Goal: Information Seeking & Learning: Learn about a topic

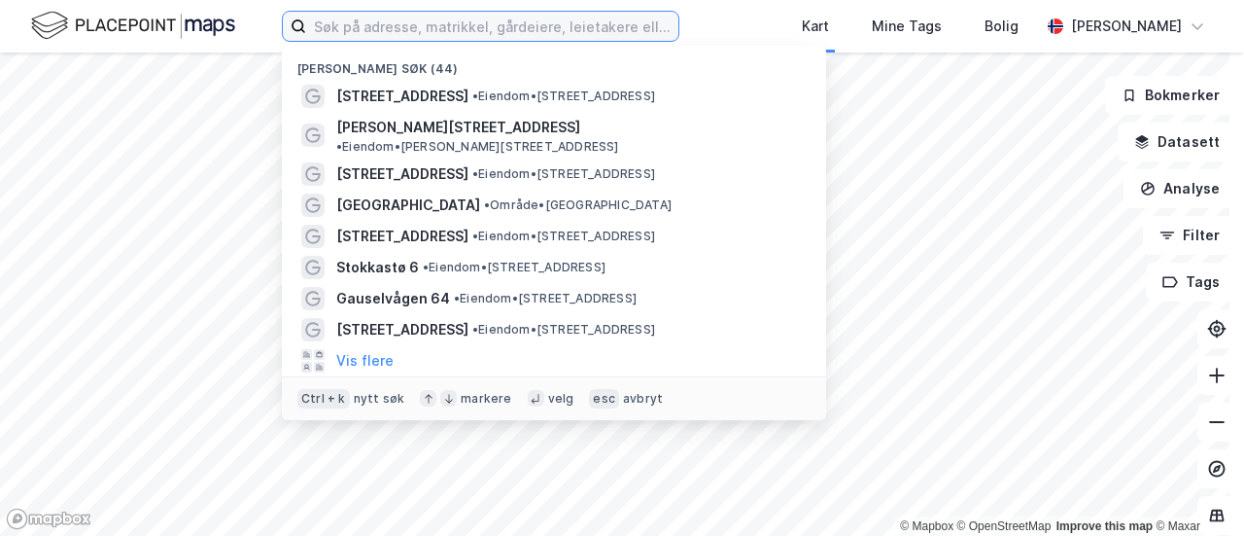
click at [456, 31] on input at bounding box center [492, 26] width 372 height 29
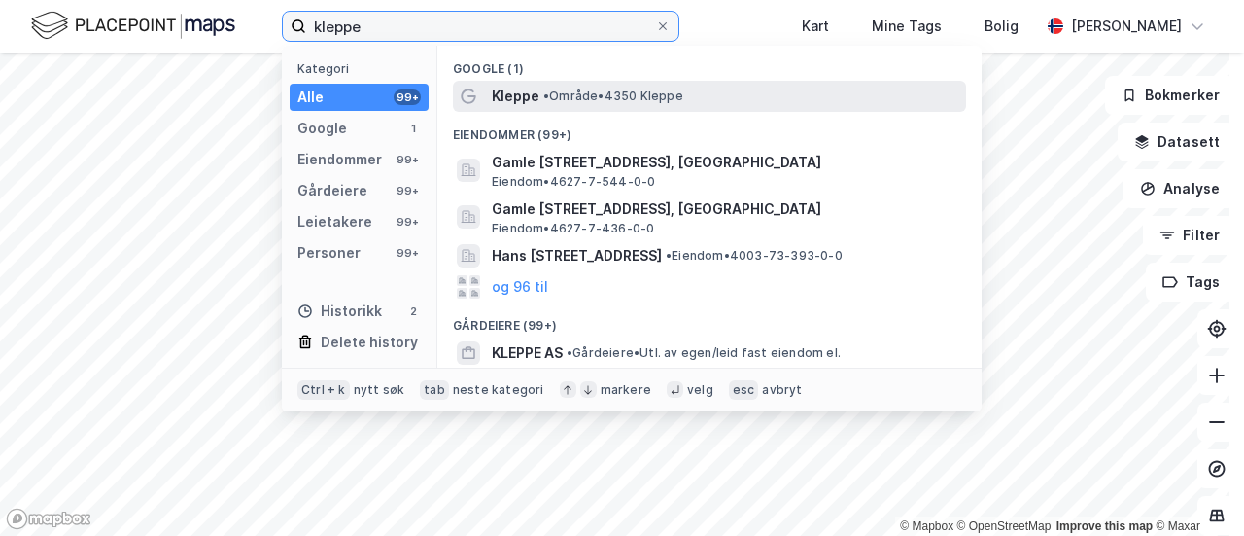
type input "kleppe"
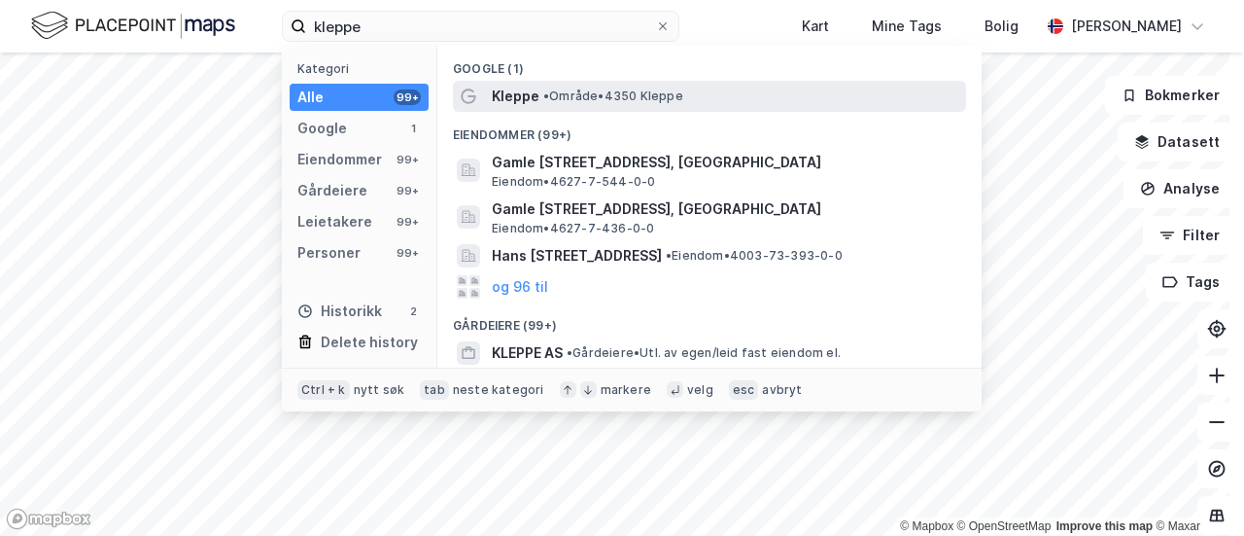
click at [527, 94] on span "Kleppe" at bounding box center [516, 96] width 48 height 23
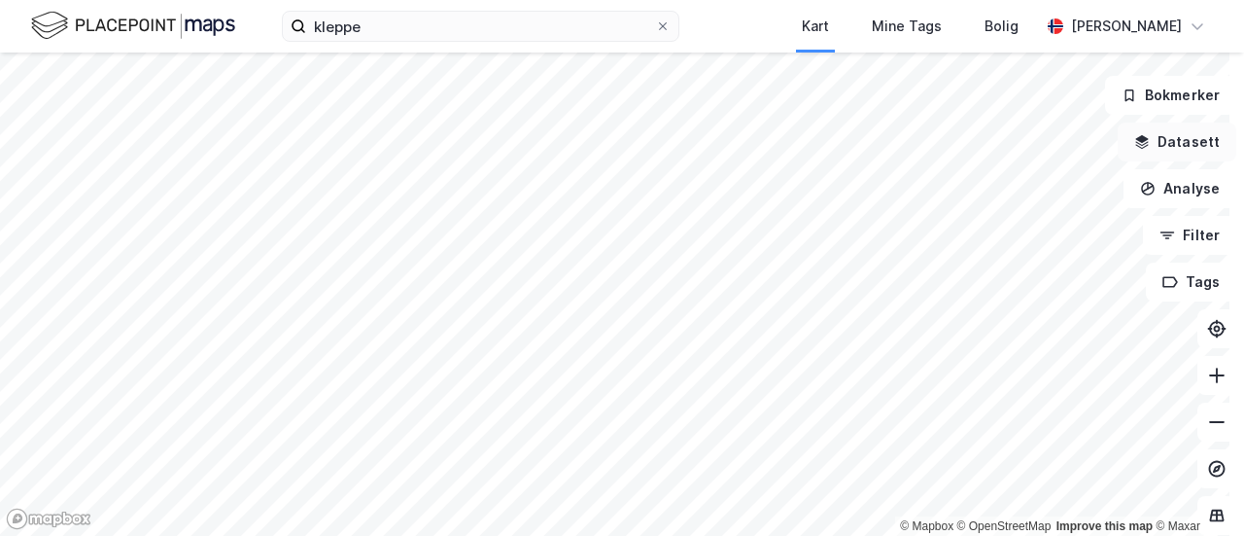
click at [1164, 147] on button "Datasett" at bounding box center [1177, 141] width 119 height 39
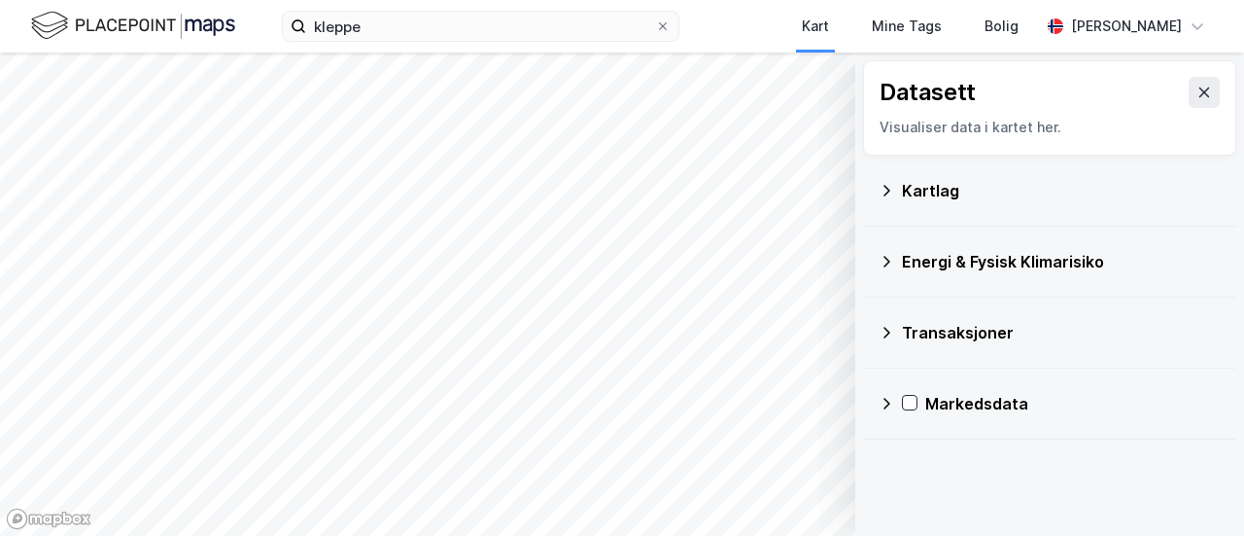
click at [904, 188] on div "Kartlag" at bounding box center [1061, 190] width 319 height 23
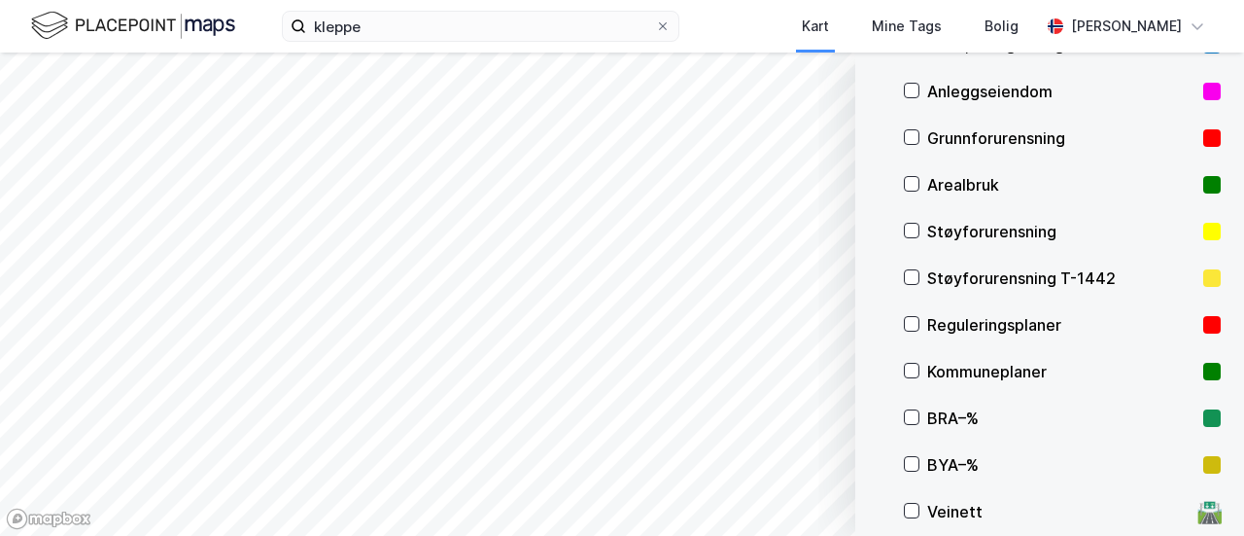
scroll to position [194, 0]
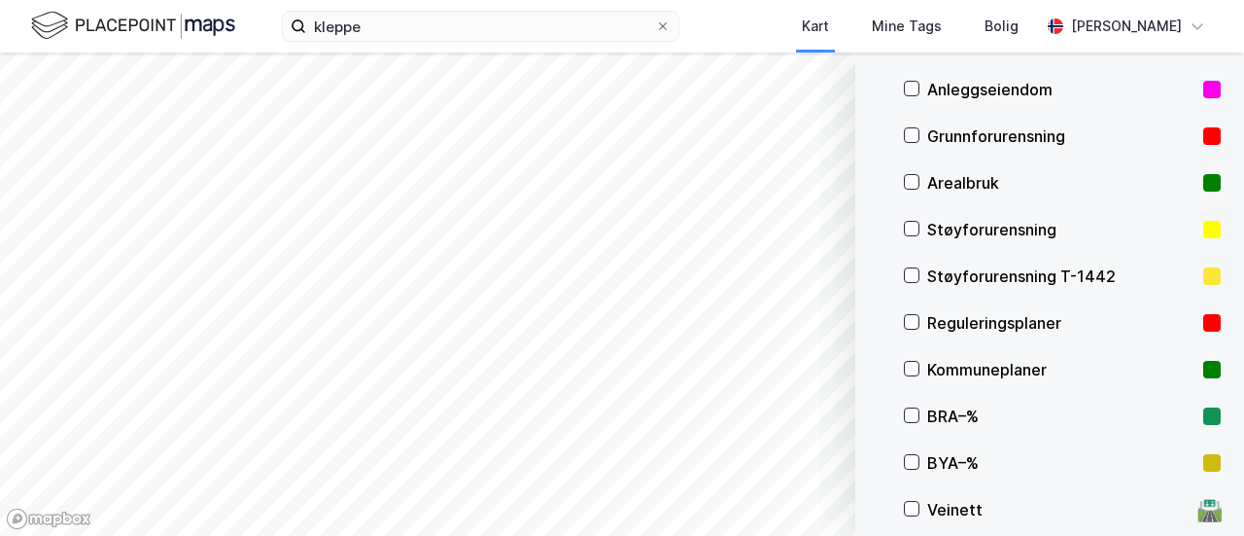
click at [955, 324] on div "Reguleringsplaner" at bounding box center [1061, 322] width 268 height 23
click at [1005, 324] on div "Reguleringsplaner" at bounding box center [1061, 322] width 268 height 23
click at [1003, 370] on div "Kommuneplaner" at bounding box center [1061, 369] width 268 height 23
click at [1001, 370] on div "Kommuneplaner" at bounding box center [1061, 369] width 268 height 23
click at [1001, 329] on div "Reguleringsplaner" at bounding box center [1061, 322] width 268 height 23
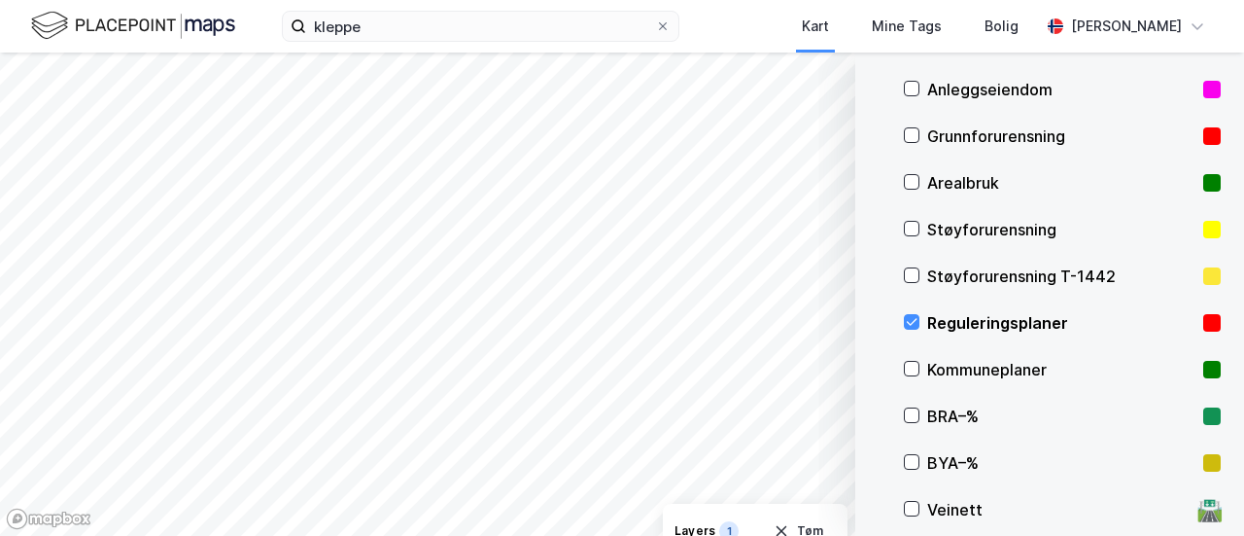
click at [1013, 322] on div "Reguleringsplaner" at bounding box center [1061, 322] width 268 height 23
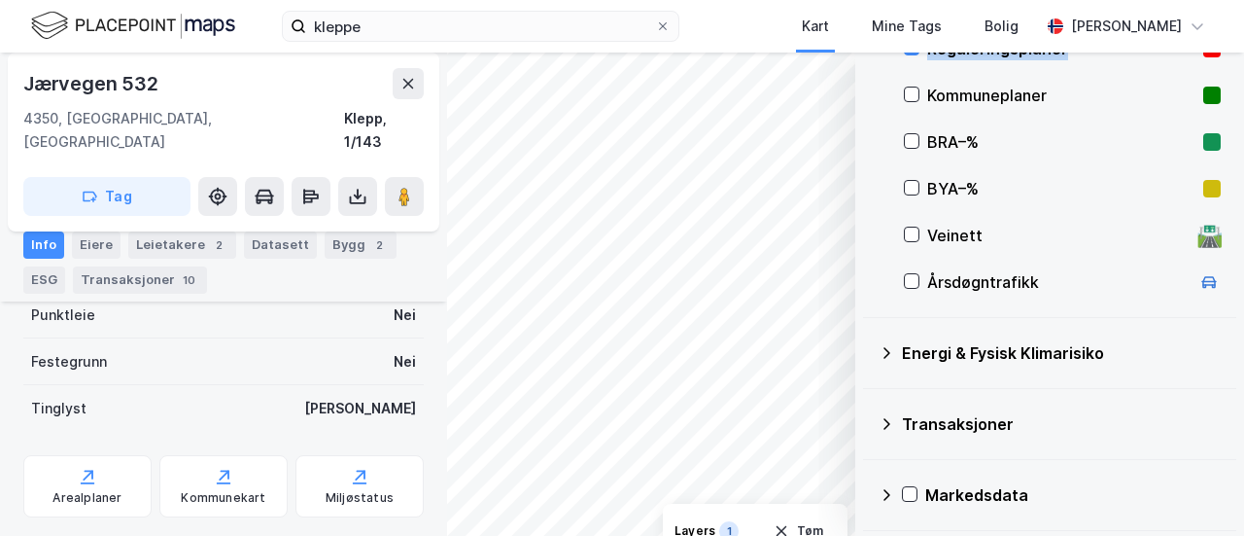
scroll to position [521, 0]
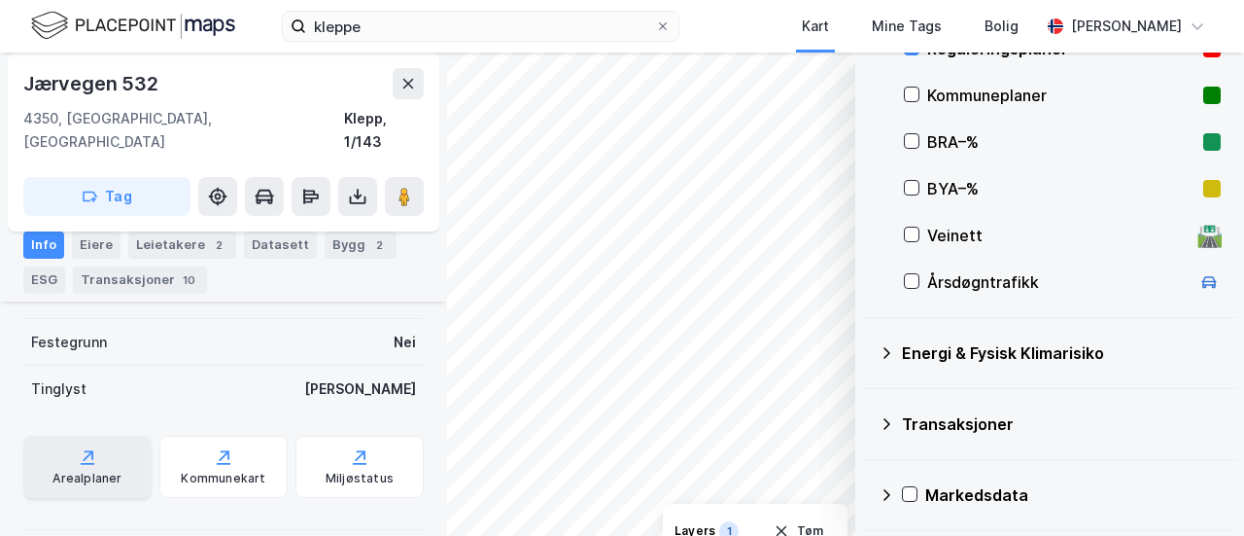
click at [91, 471] on div "Arealplaner" at bounding box center [86, 479] width 69 height 16
click at [378, 378] on div "© Mapbox © OpenStreetMap Improve this map © Maxar Datasett Visualiser data i ka…" at bounding box center [622, 293] width 1244 height 483
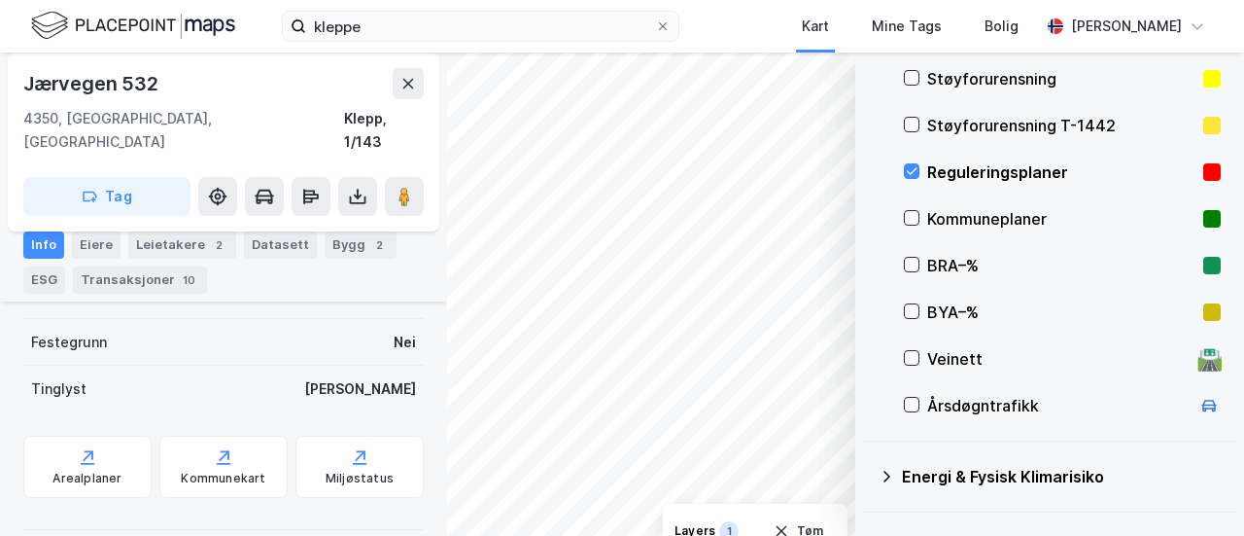
scroll to position [274, 0]
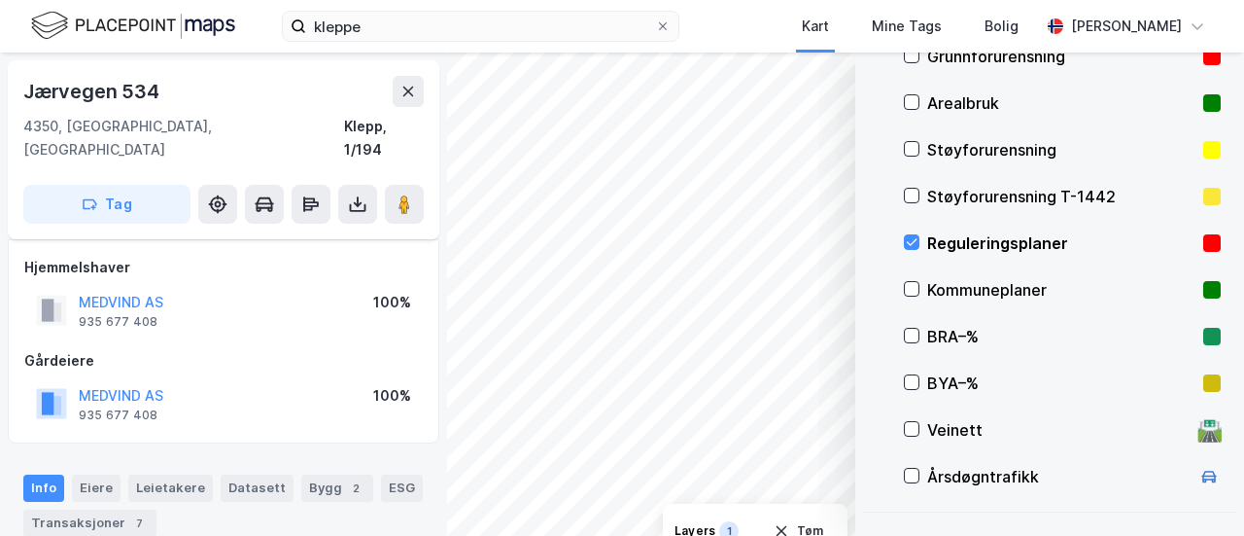
scroll to position [521, 0]
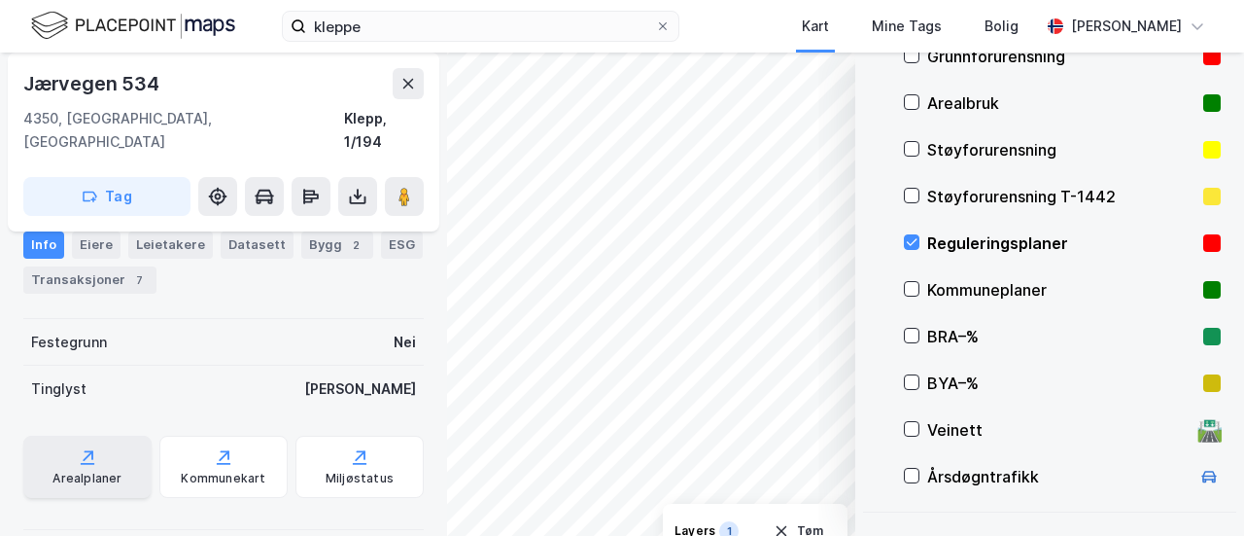
click at [83, 471] on div "Arealplaner" at bounding box center [86, 479] width 69 height 16
click at [961, 240] on div "Reguleringsplaner" at bounding box center [1061, 242] width 268 height 23
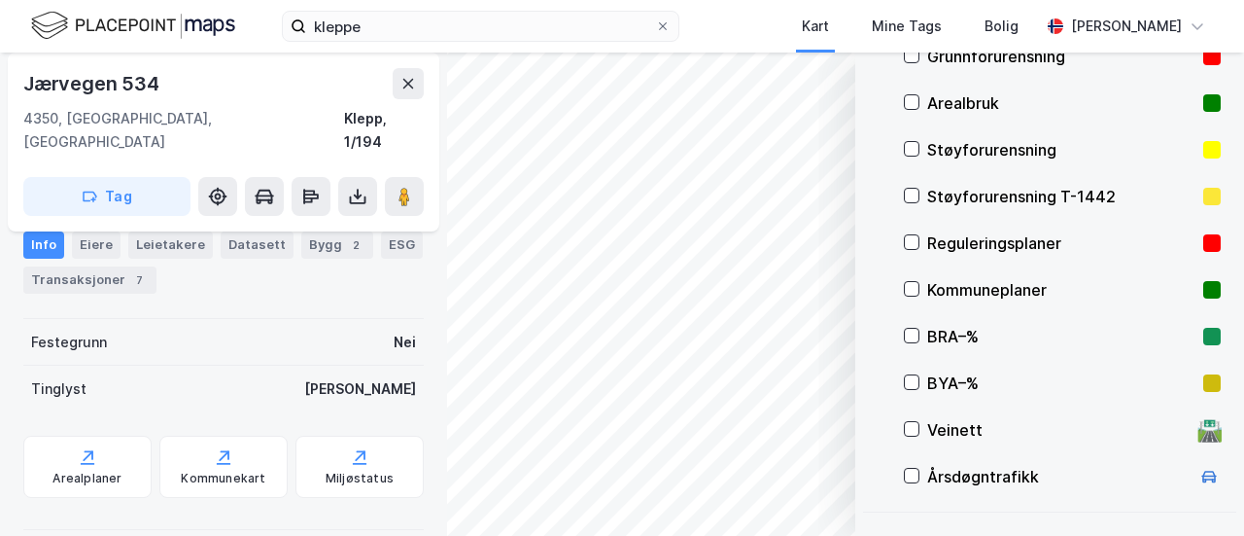
click at [961, 242] on div "Reguleringsplaner" at bounding box center [1061, 242] width 268 height 23
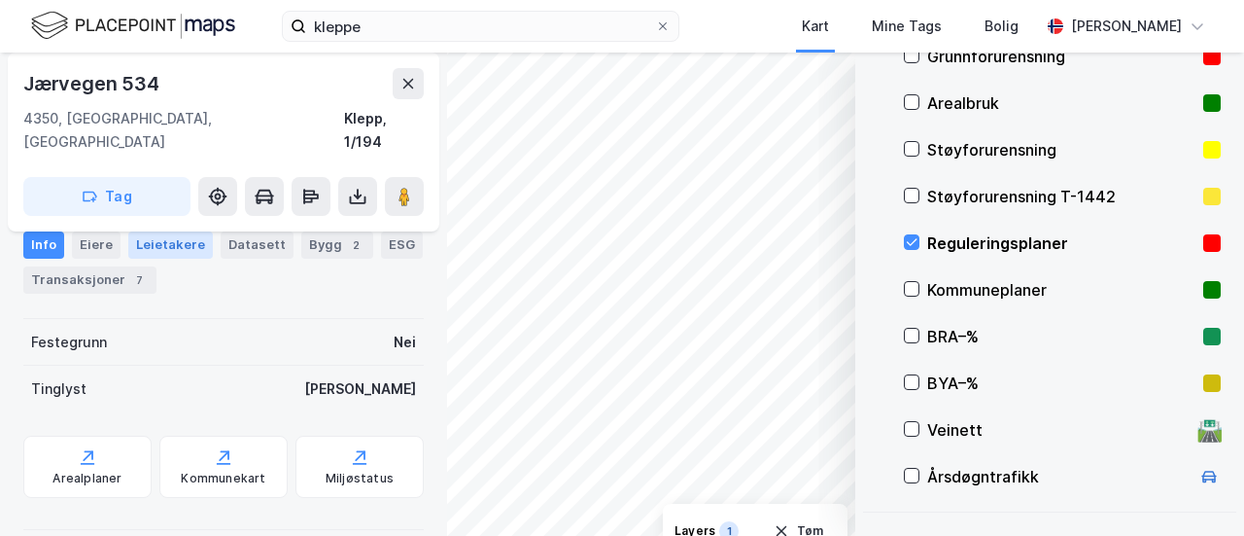
click at [153, 248] on div "Leietakere" at bounding box center [170, 244] width 85 height 27
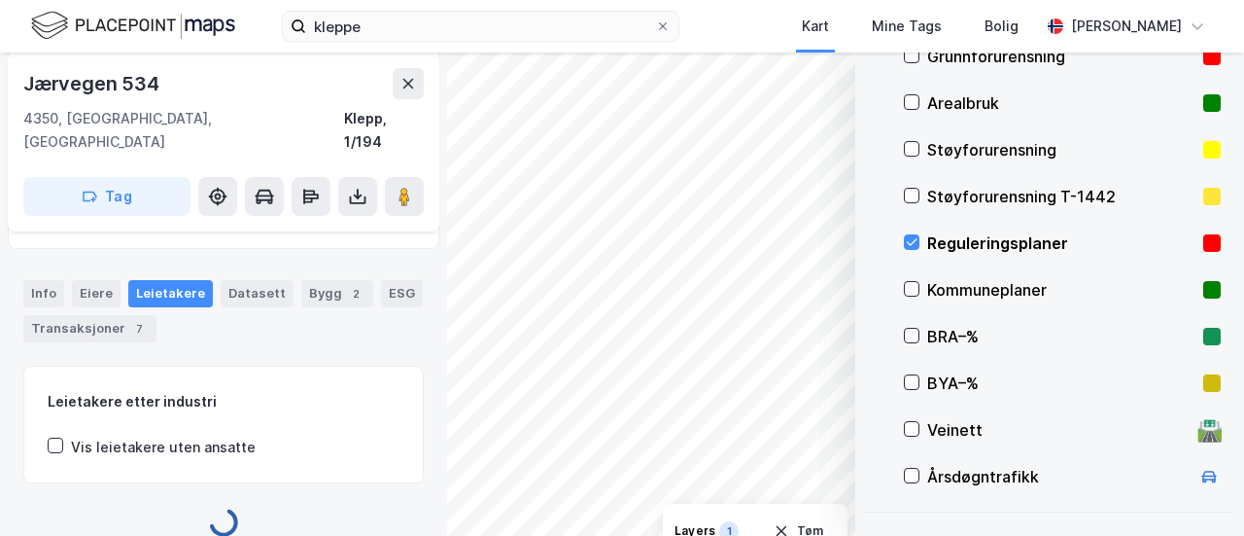
scroll to position [329, 0]
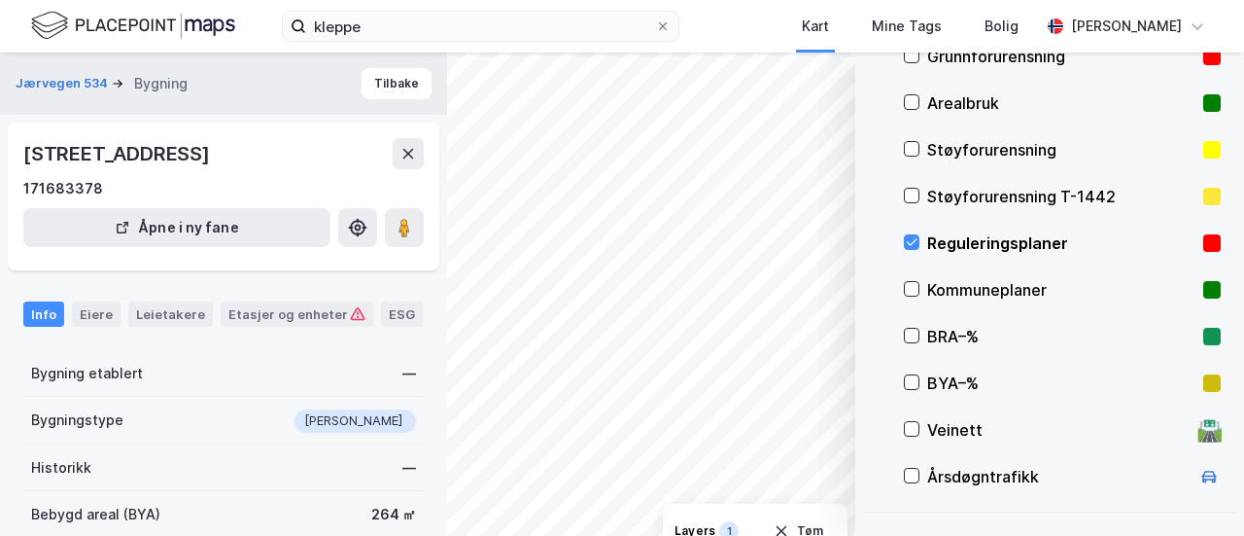
scroll to position [168, 0]
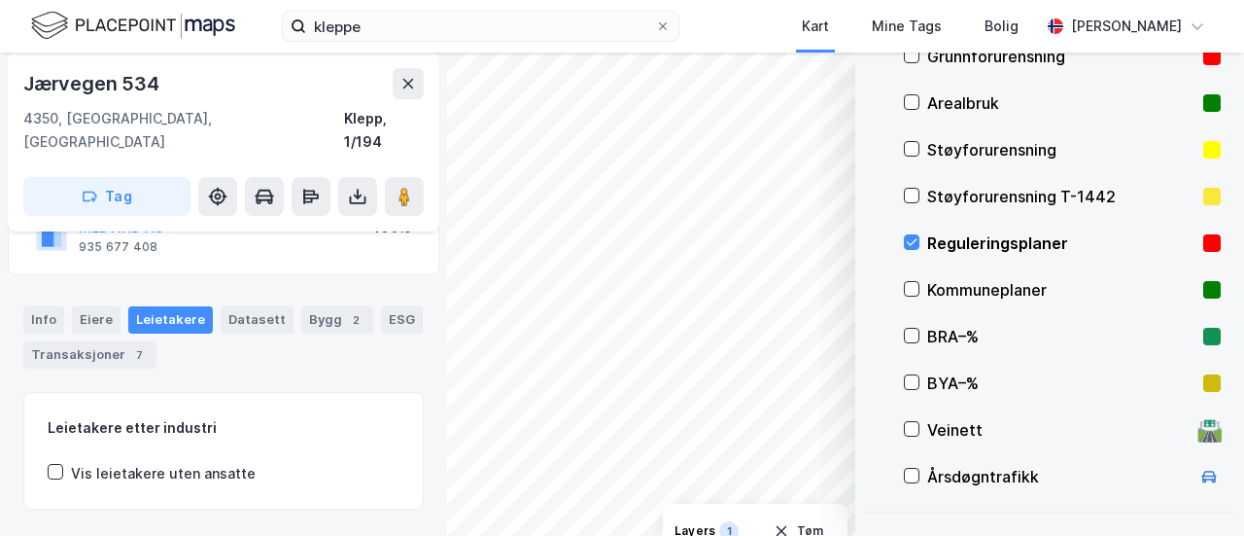
scroll to position [329, 0]
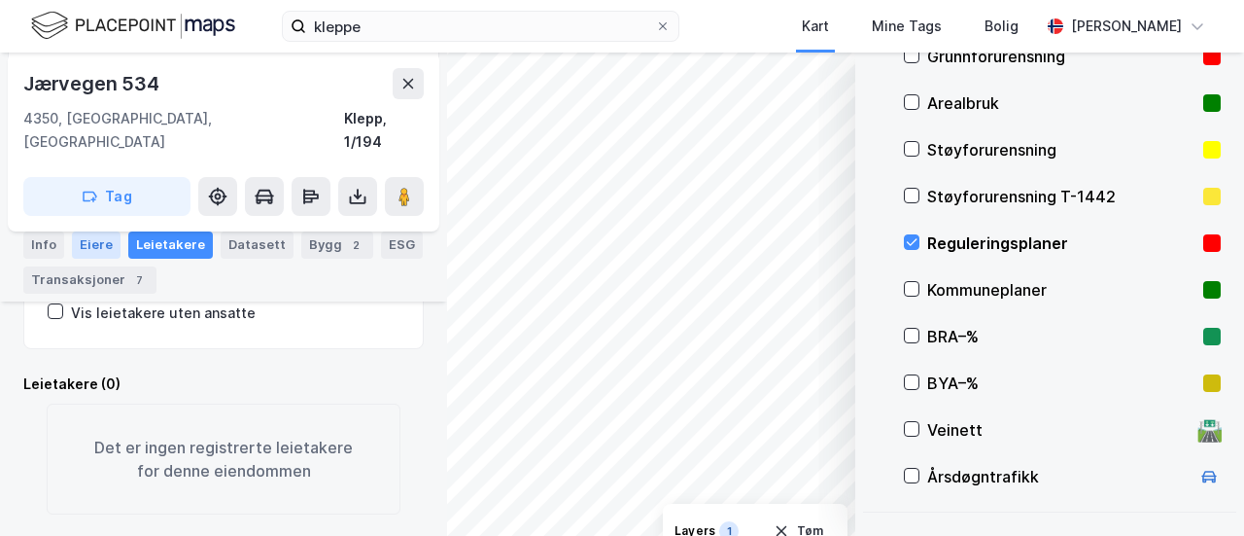
click at [86, 242] on div "Eiere" at bounding box center [96, 244] width 49 height 27
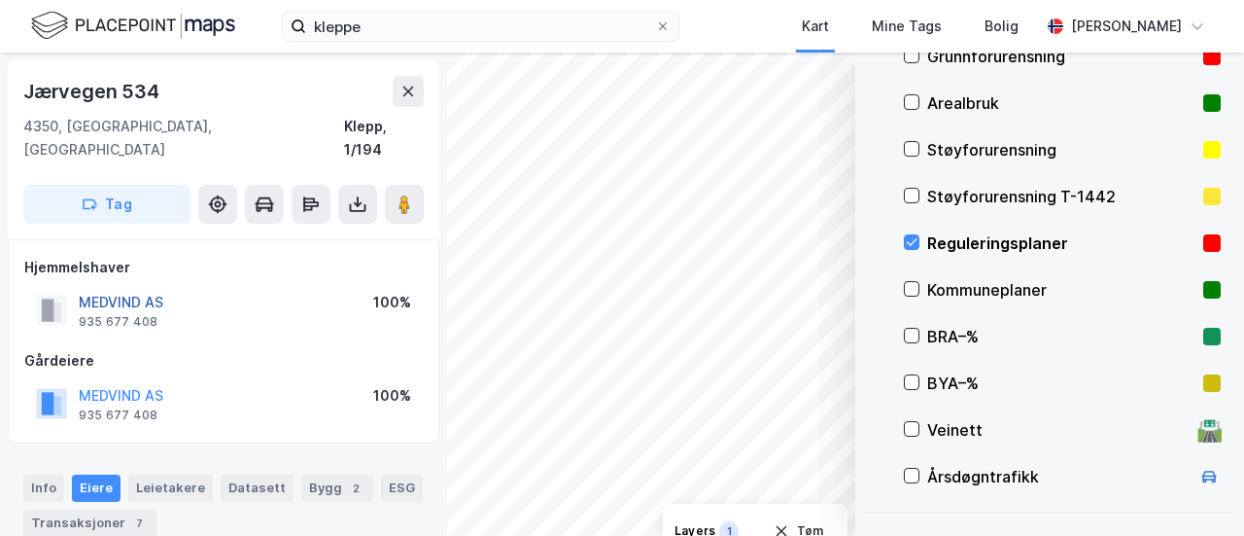
click at [0, 0] on button "MEDVIND AS" at bounding box center [0, 0] width 0 height 0
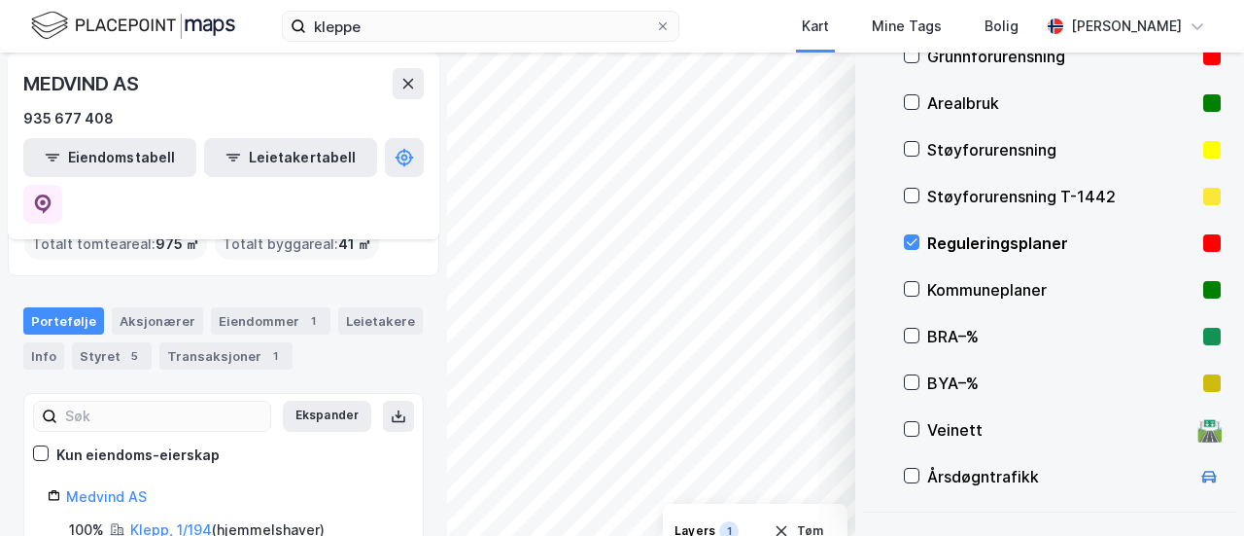
scroll to position [141, 0]
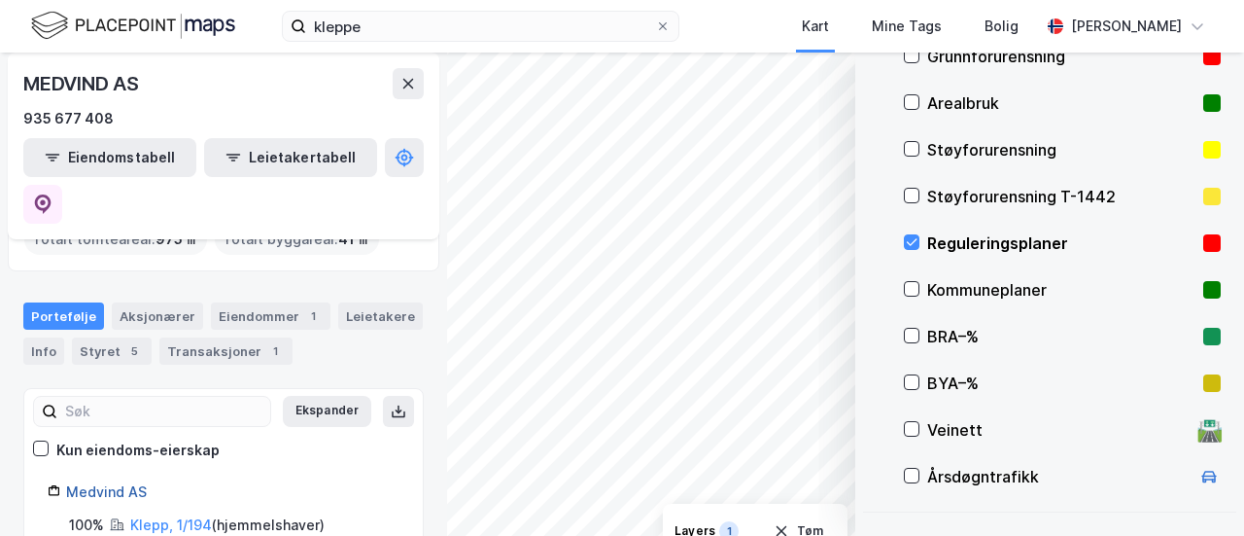
click at [105, 483] on link "Medvind AS" at bounding box center [106, 491] width 81 height 17
click at [117, 483] on link "Medvind AS" at bounding box center [106, 491] width 81 height 17
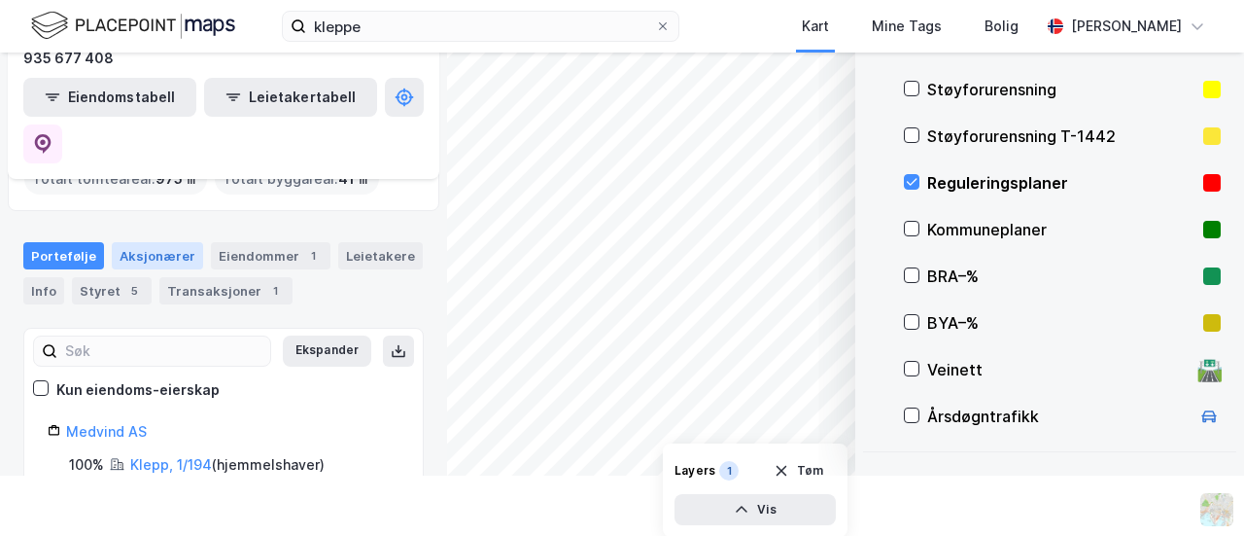
click at [158, 242] on div "Aksjonærer" at bounding box center [157, 255] width 91 height 27
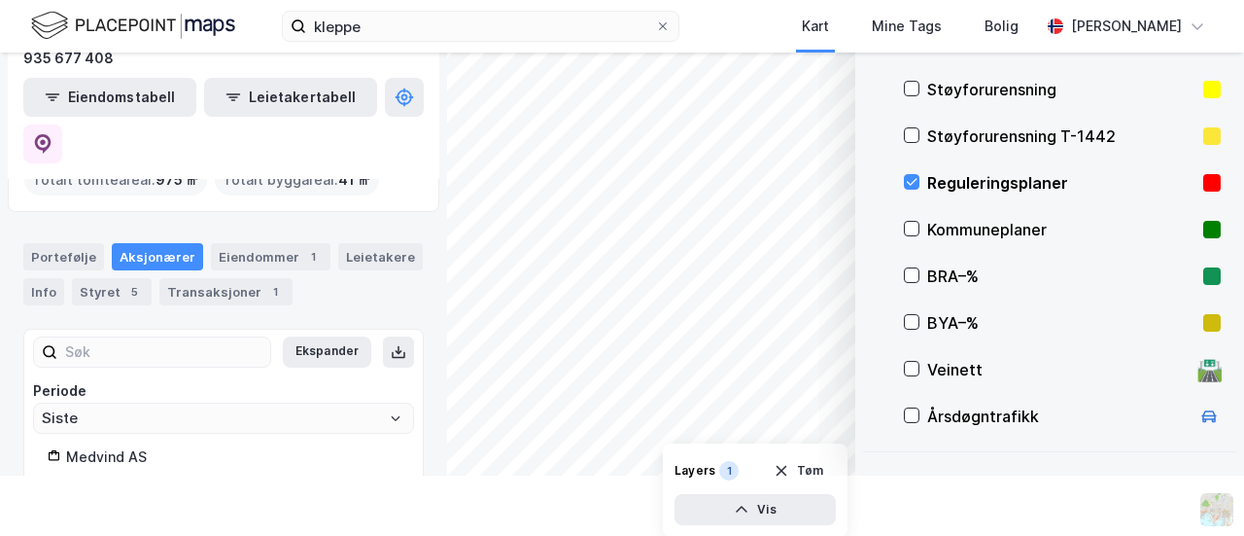
scroll to position [141, 0]
click at [122, 444] on div "Medvind AS" at bounding box center [232, 455] width 333 height 23
click at [849, 306] on div "© Mapbox © OpenStreetMap Improve this map © Maxar Datasett Visualiser data i ka…" at bounding box center [622, 233] width 1244 height 483
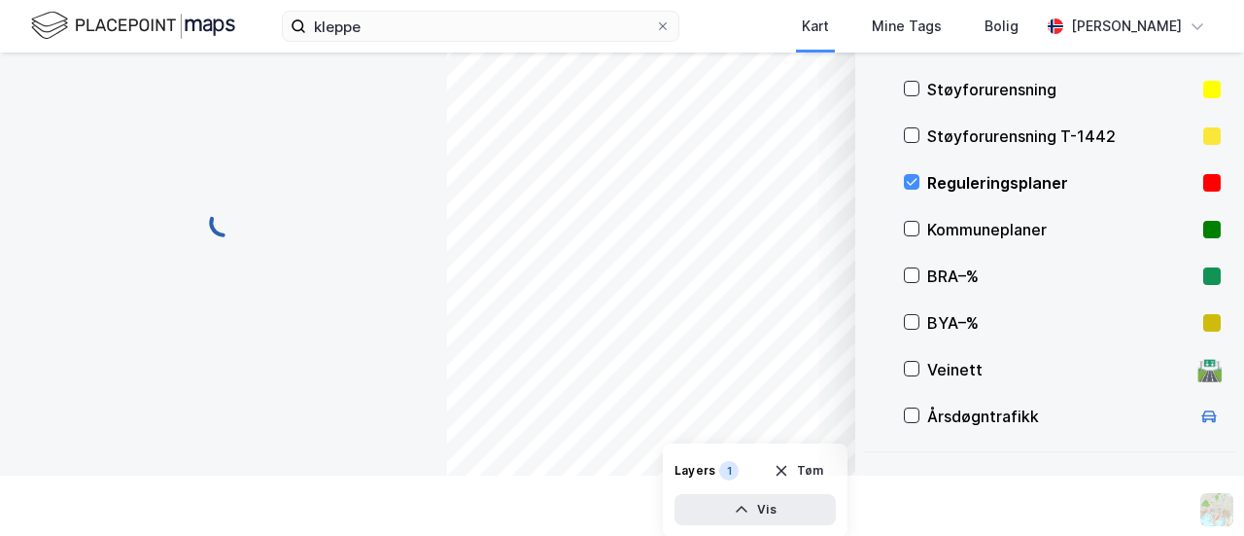
scroll to position [1, 0]
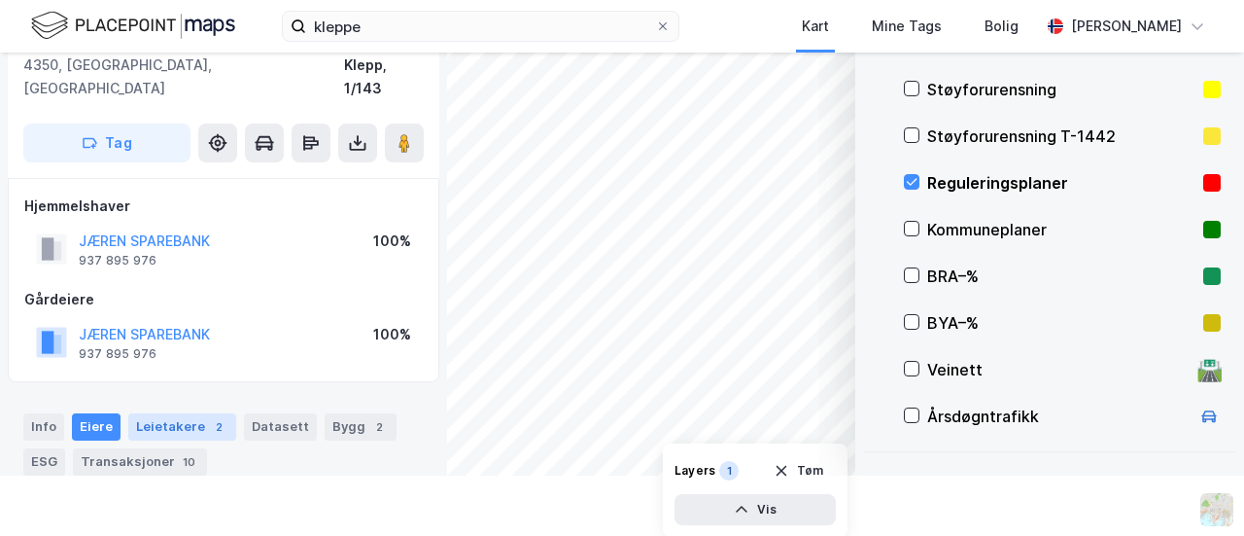
click at [180, 413] on div "Leietakere 2" at bounding box center [182, 426] width 108 height 27
click at [955, 181] on div "Reguleringsplaner" at bounding box center [1061, 182] width 268 height 23
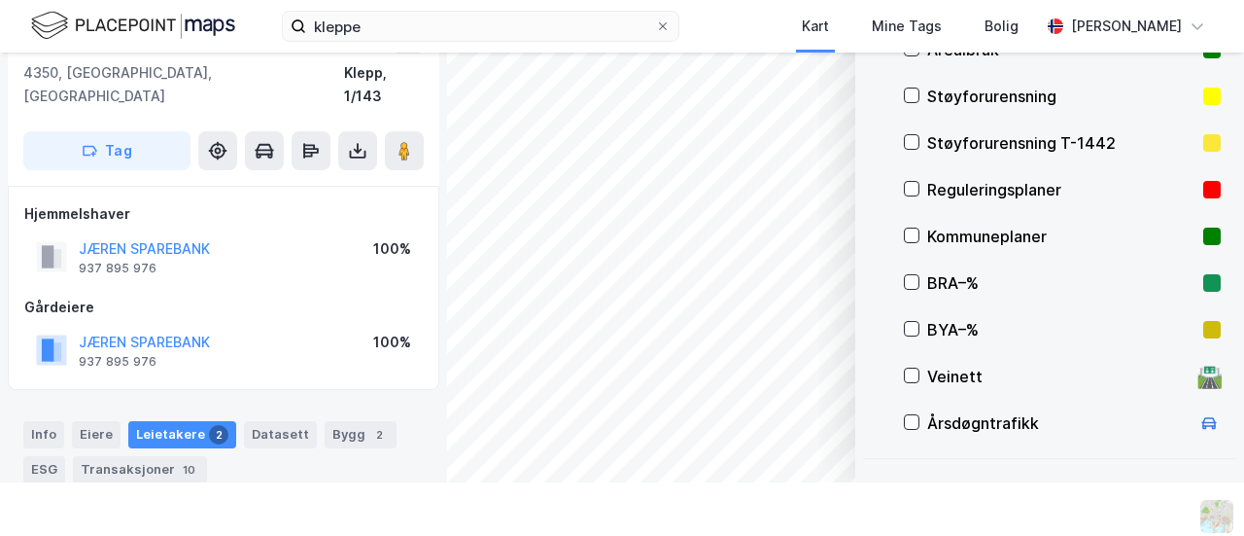
scroll to position [52, 0]
click at [941, 230] on div "Kommuneplaner" at bounding box center [1061, 237] width 268 height 23
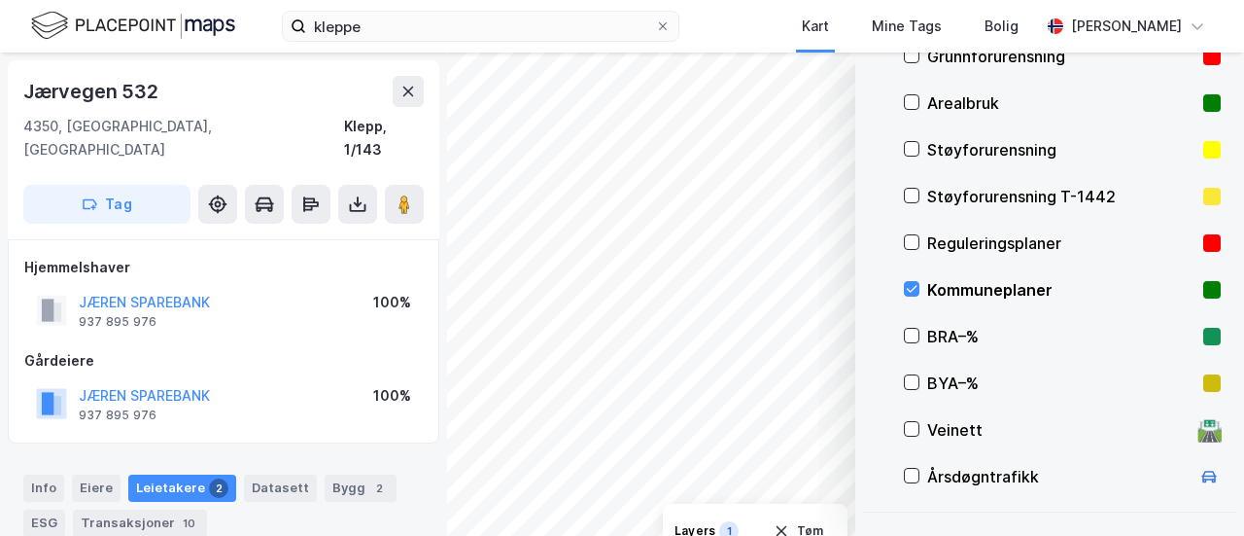
scroll to position [60, 0]
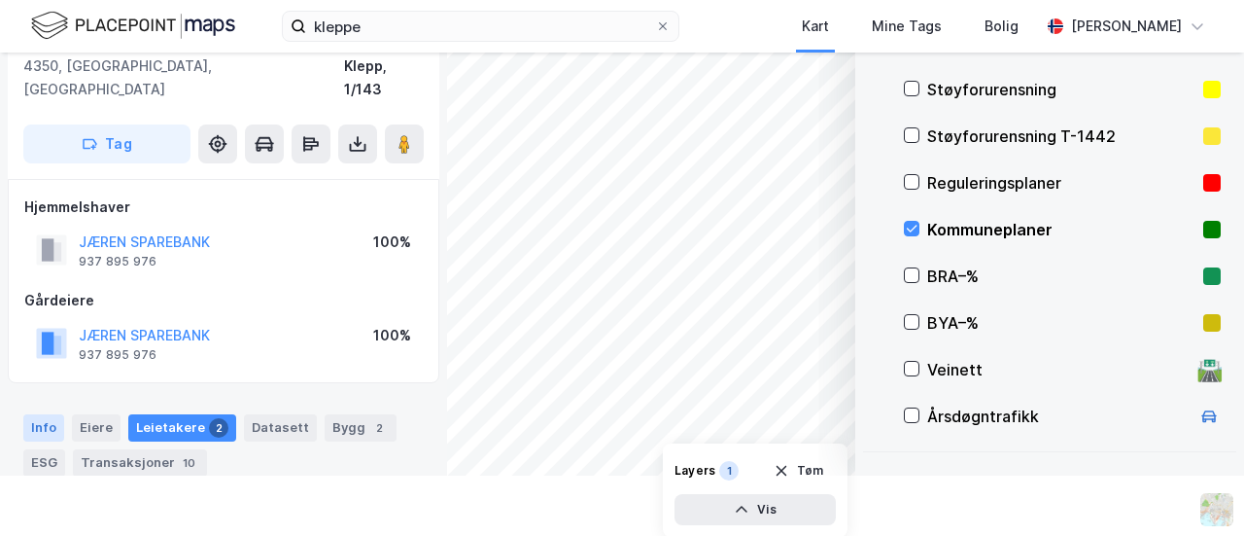
click at [42, 414] on div "Info" at bounding box center [43, 427] width 41 height 27
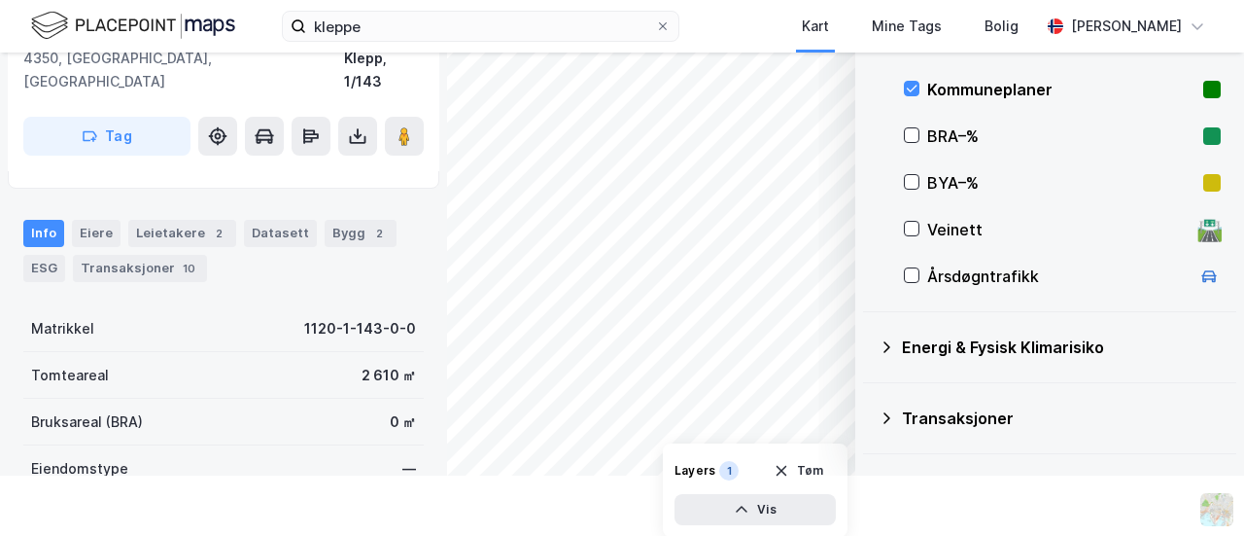
scroll to position [469, 0]
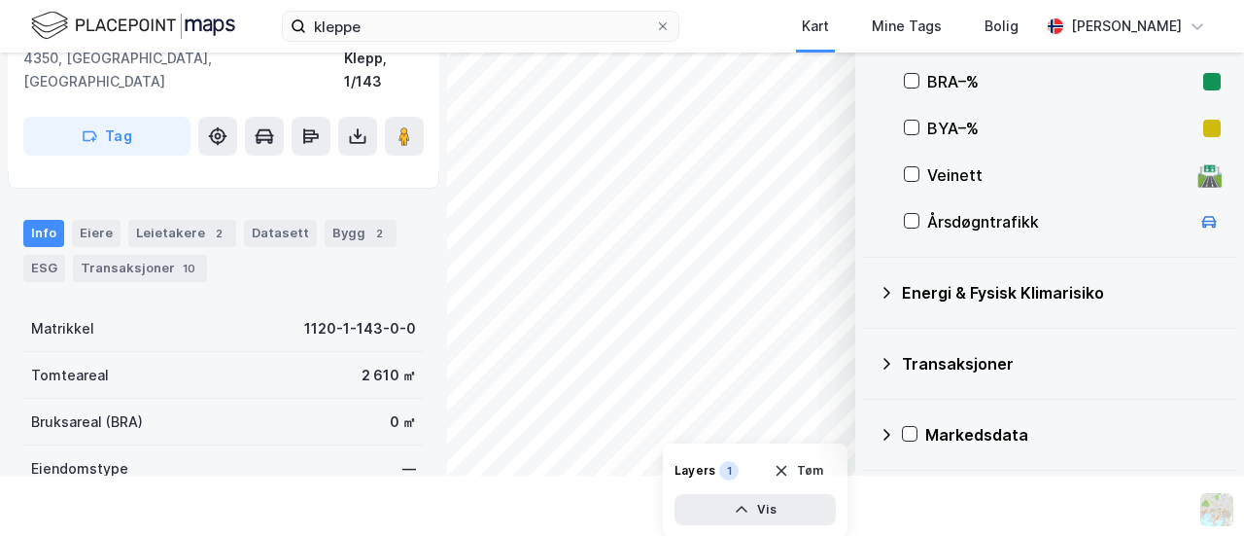
click at [974, 297] on div "Energi & Fysisk Klimarisiko" at bounding box center [1061, 292] width 319 height 23
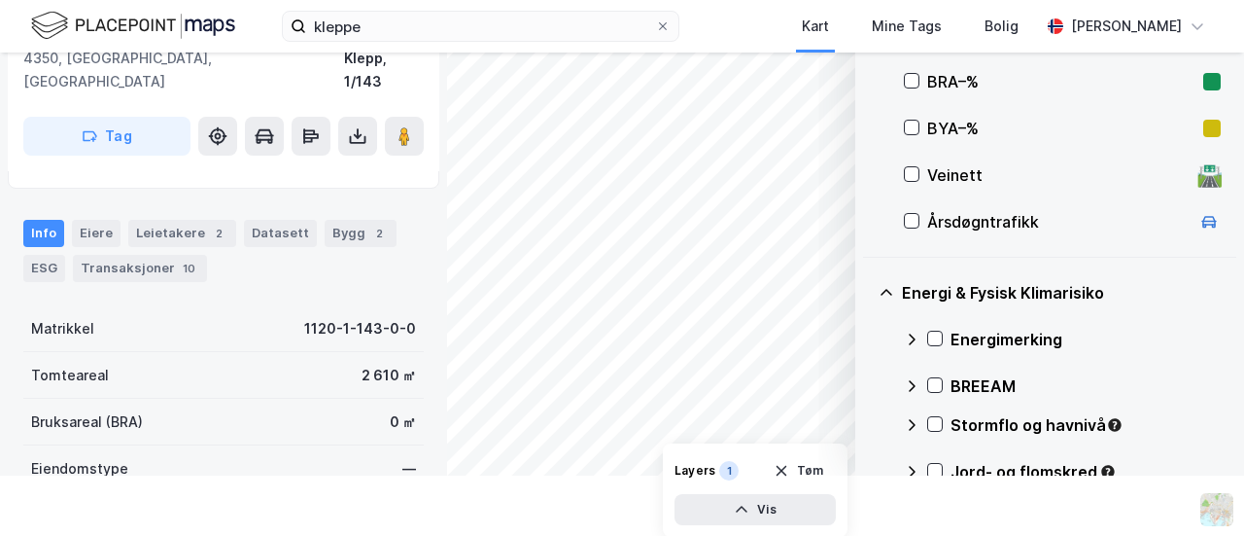
click at [967, 285] on div "Energi & Fysisk Klimarisiko" at bounding box center [1061, 292] width 319 height 23
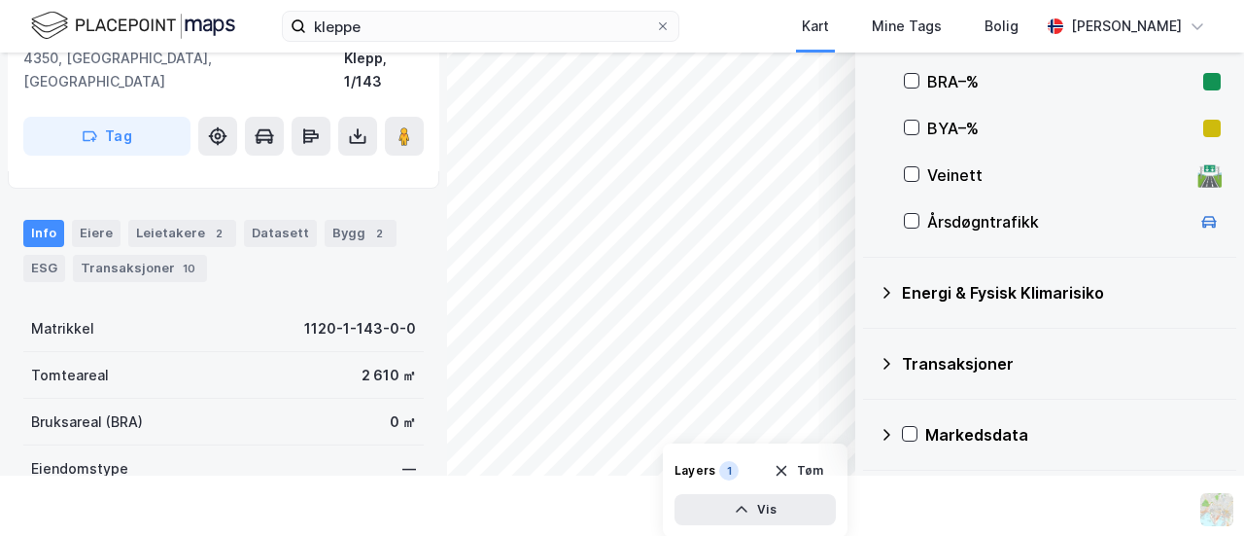
click at [938, 357] on div "Transaksjoner" at bounding box center [1061, 363] width 319 height 23
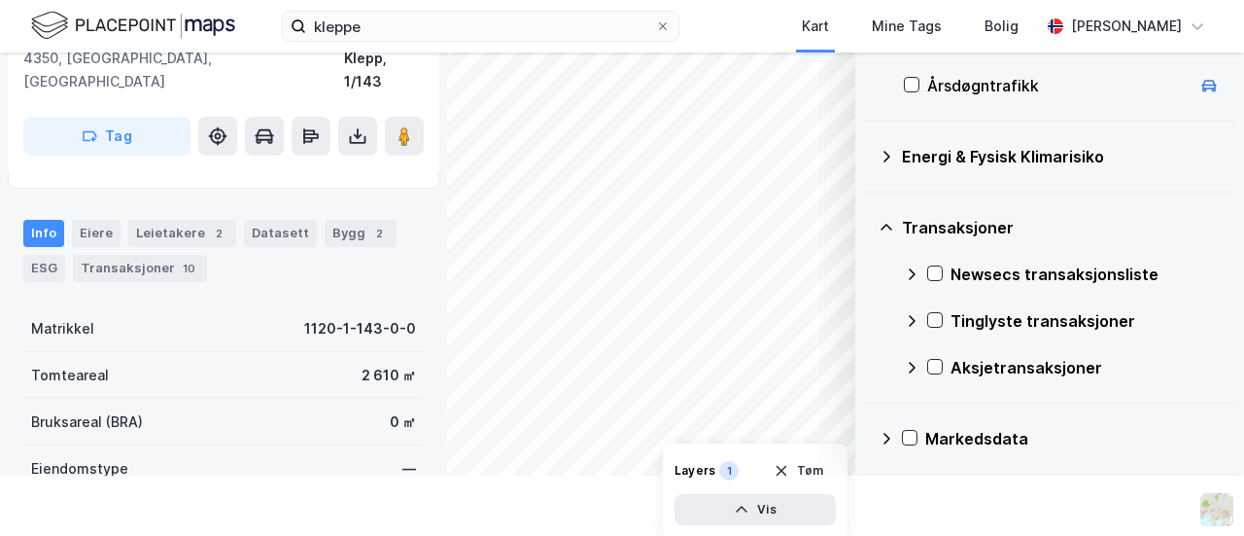
scroll to position [609, 0]
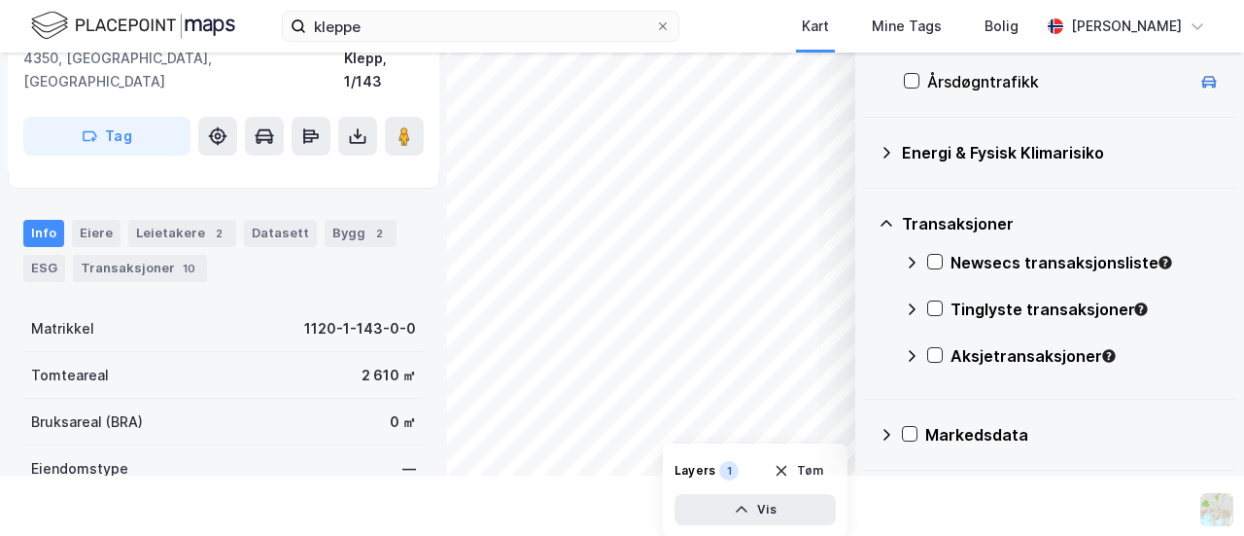
click at [971, 214] on div "Transaksjoner" at bounding box center [1061, 223] width 319 height 23
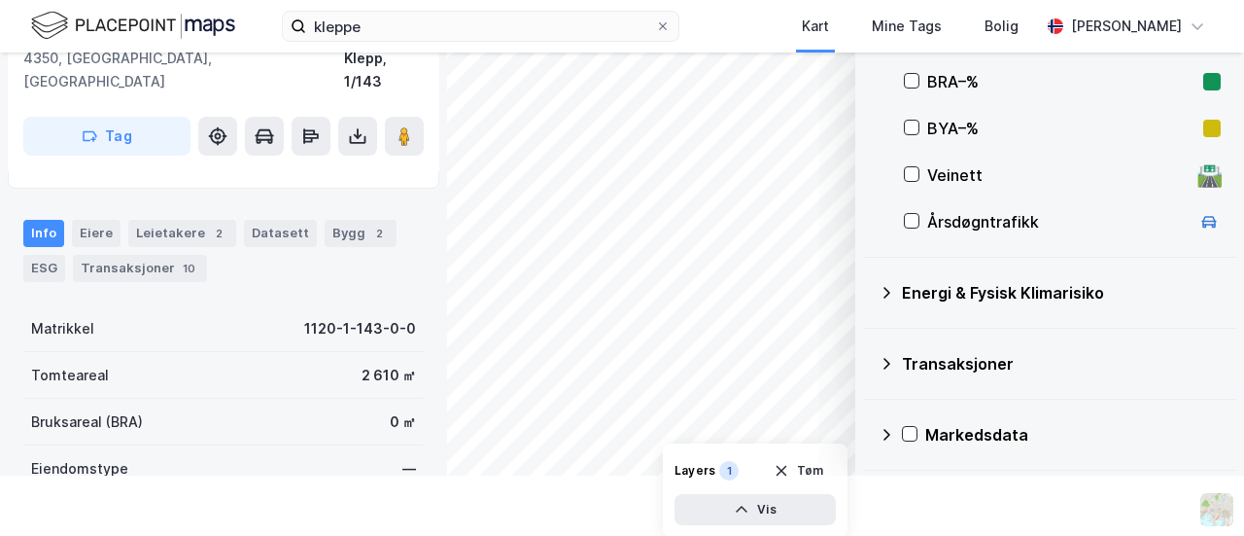
scroll to position [521, 0]
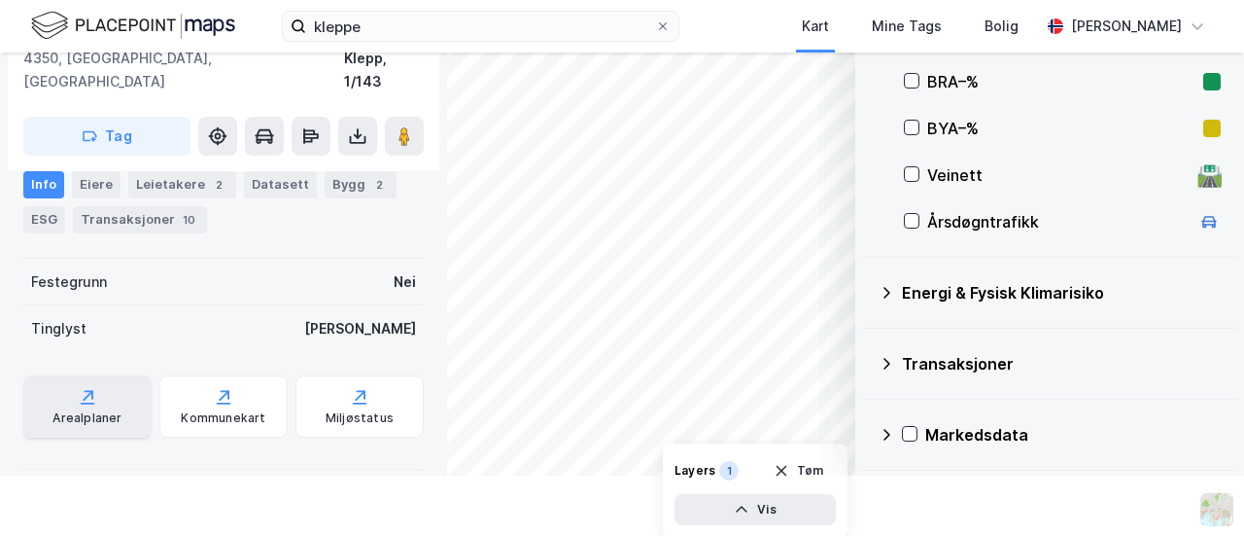
click at [92, 410] on div "Arealplaner" at bounding box center [86, 418] width 69 height 16
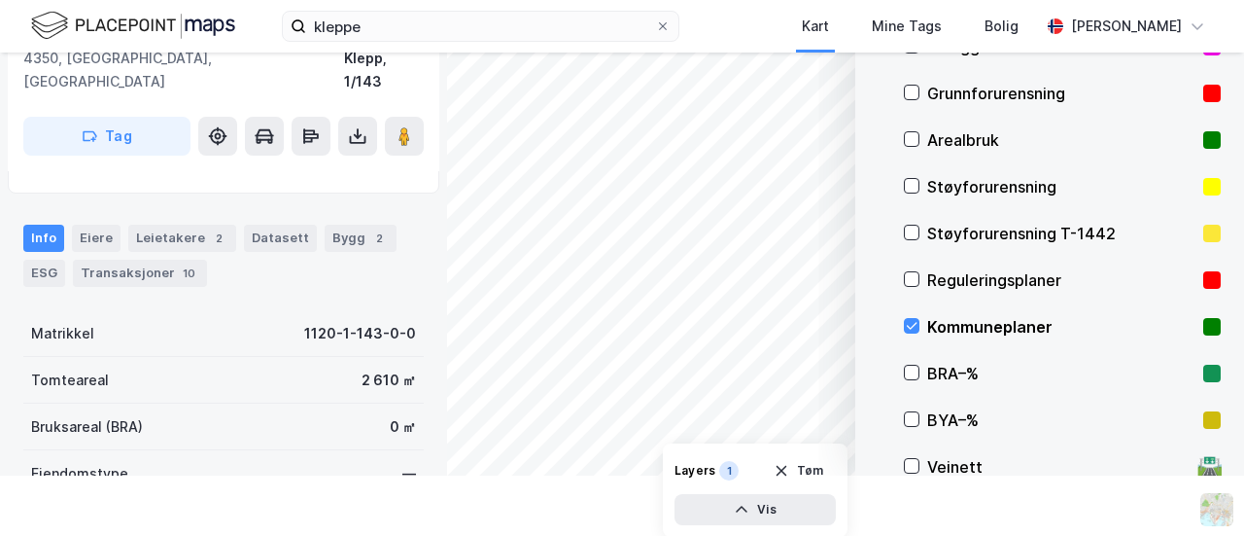
scroll to position [229, 0]
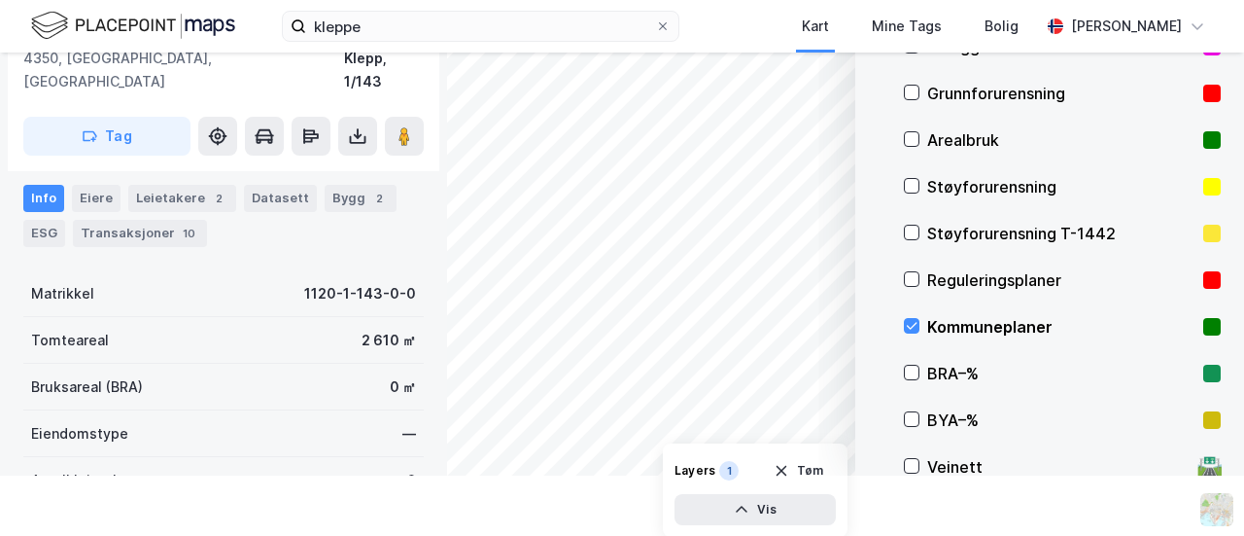
click at [1043, 83] on div "© Mapbox © OpenStreetMap Improve this map © Maxar Datasett Visualiser data i ka…" at bounding box center [622, 233] width 1244 height 483
click at [948, 277] on div "Reguleringsplaner" at bounding box center [1061, 279] width 268 height 23
click at [912, 320] on div "Kommuneplaner" at bounding box center [1062, 326] width 317 height 47
click at [987, 279] on div "Reguleringsplaner" at bounding box center [1061, 279] width 268 height 23
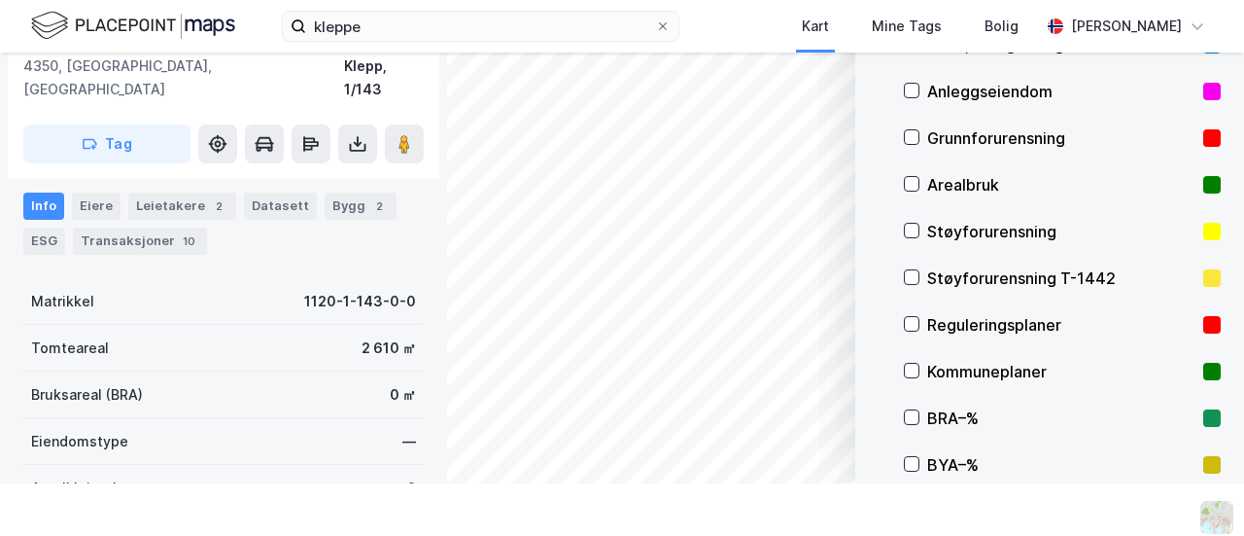
scroll to position [80, 0]
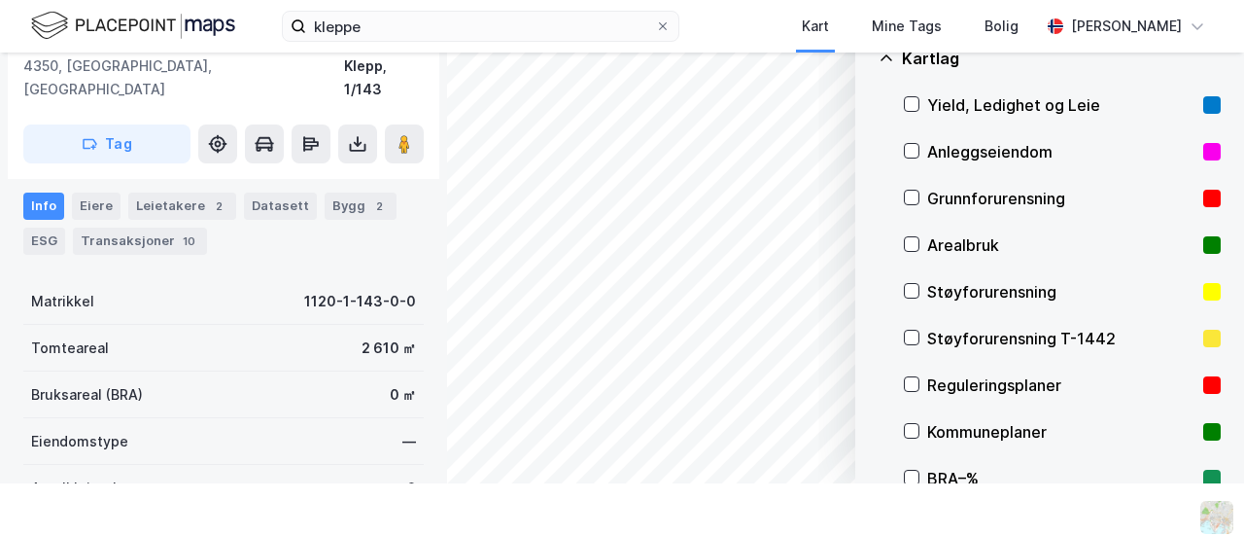
click at [1014, 433] on div "Kommuneplaner" at bounding box center [1061, 431] width 268 height 23
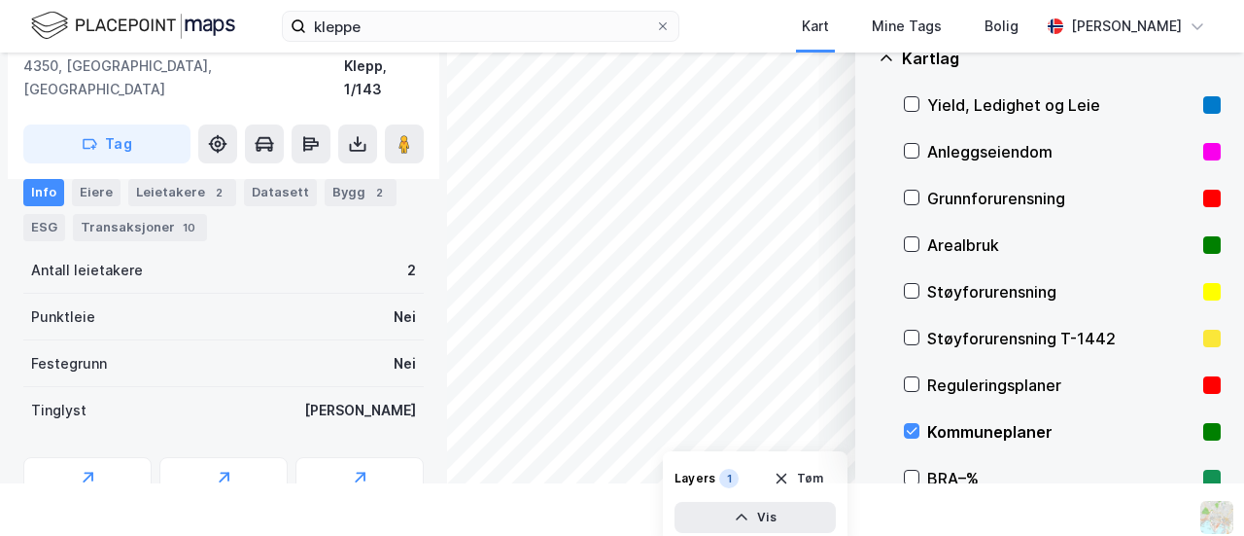
scroll to position [521, 0]
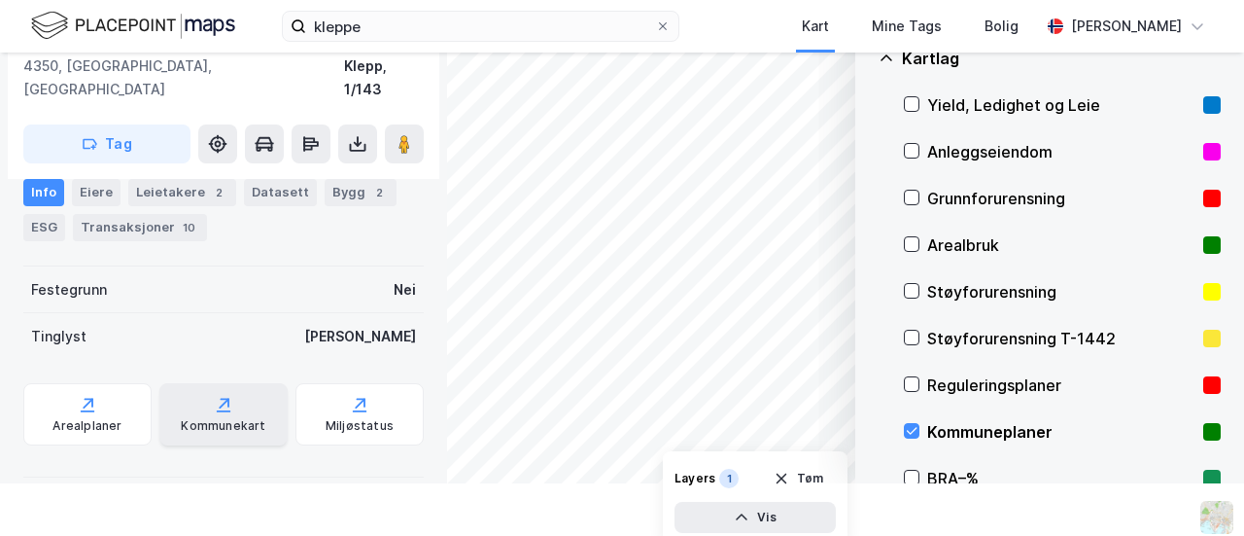
click at [219, 395] on icon at bounding box center [223, 404] width 19 height 19
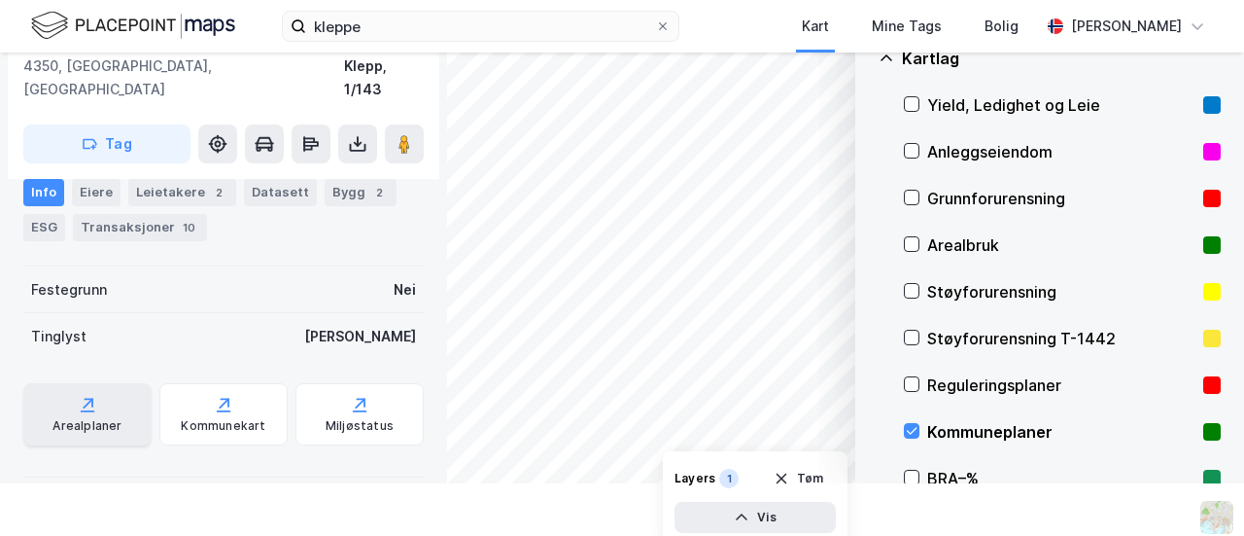
click at [119, 394] on div "Arealplaner" at bounding box center [87, 414] width 128 height 62
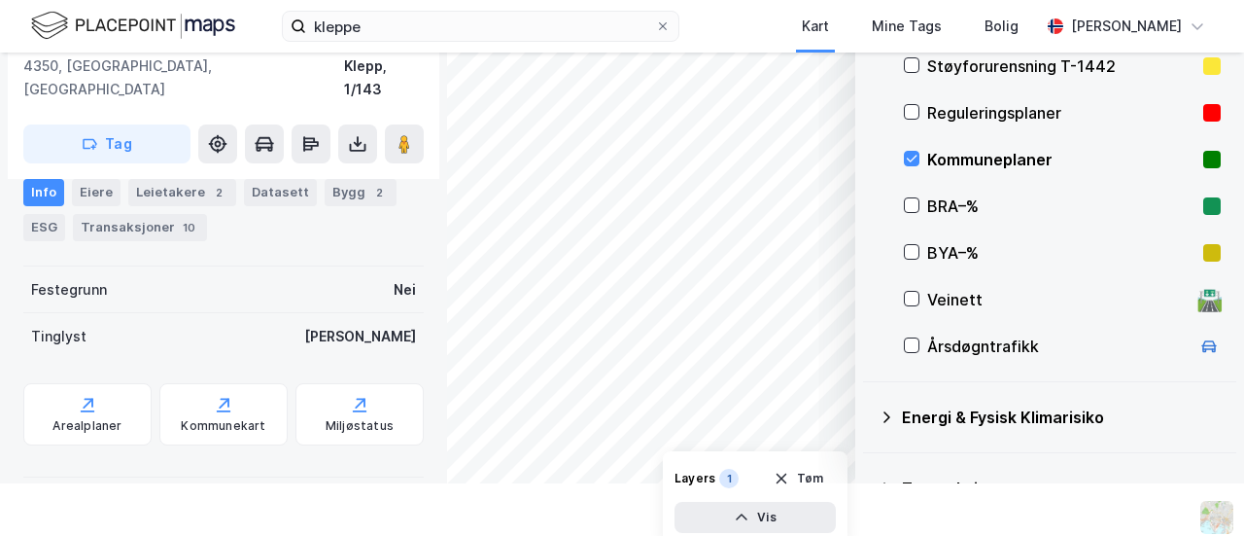
scroll to position [469, 0]
